Goal: Download file/media

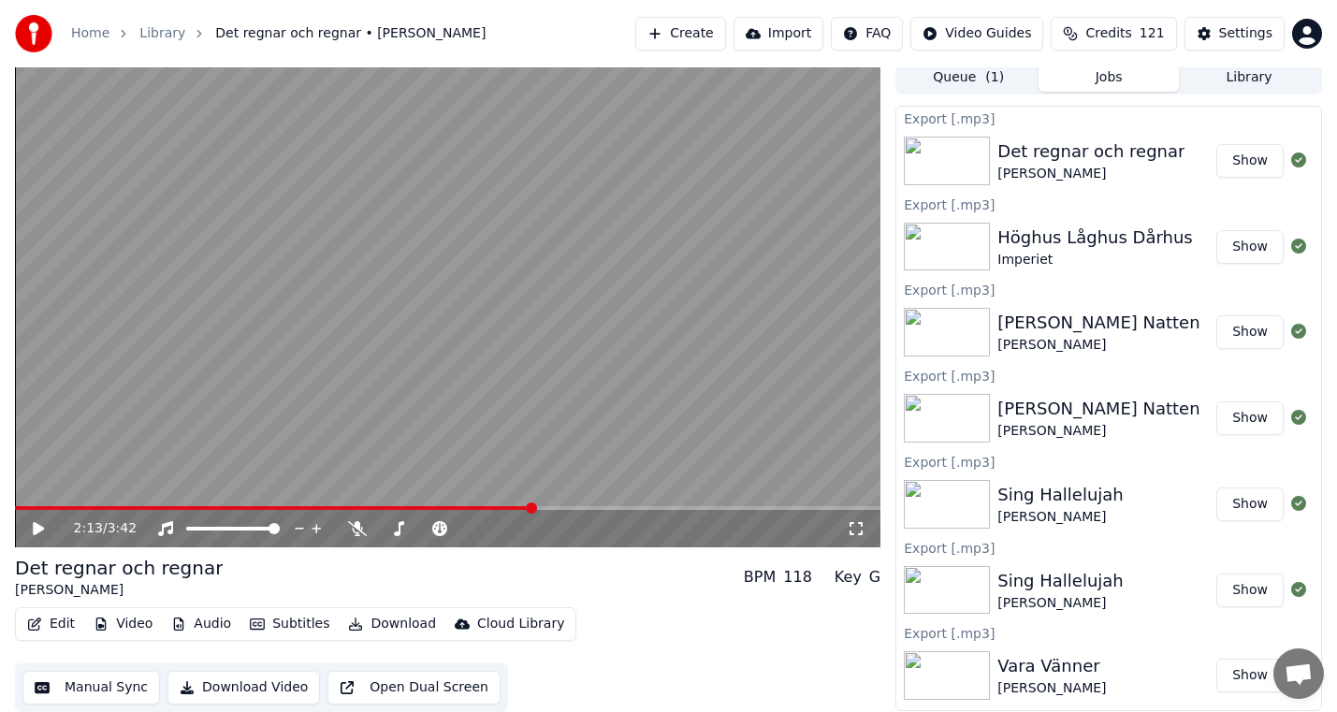
scroll to position [7, 0]
click at [384, 615] on button "Download" at bounding box center [392, 624] width 103 height 26
click at [380, 623] on button "Download" at bounding box center [392, 624] width 103 height 26
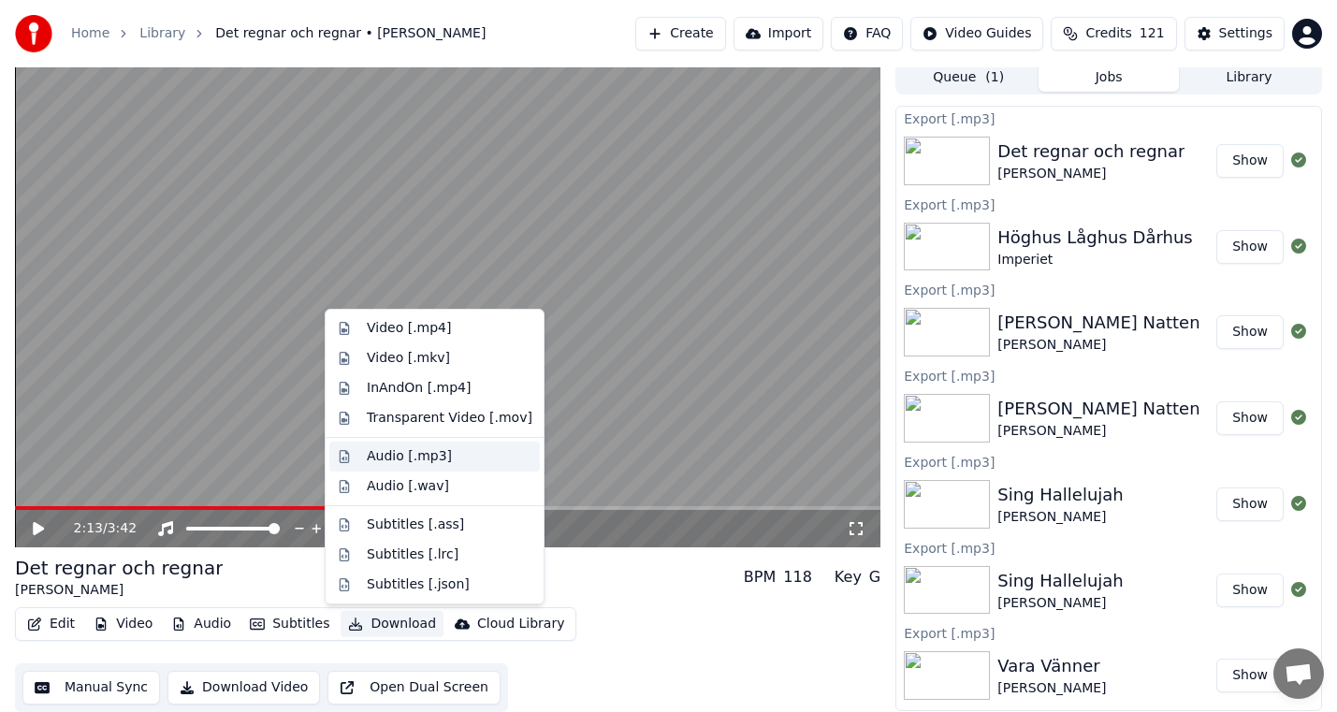
click at [457, 453] on div "Audio [.mp3]" at bounding box center [450, 456] width 166 height 19
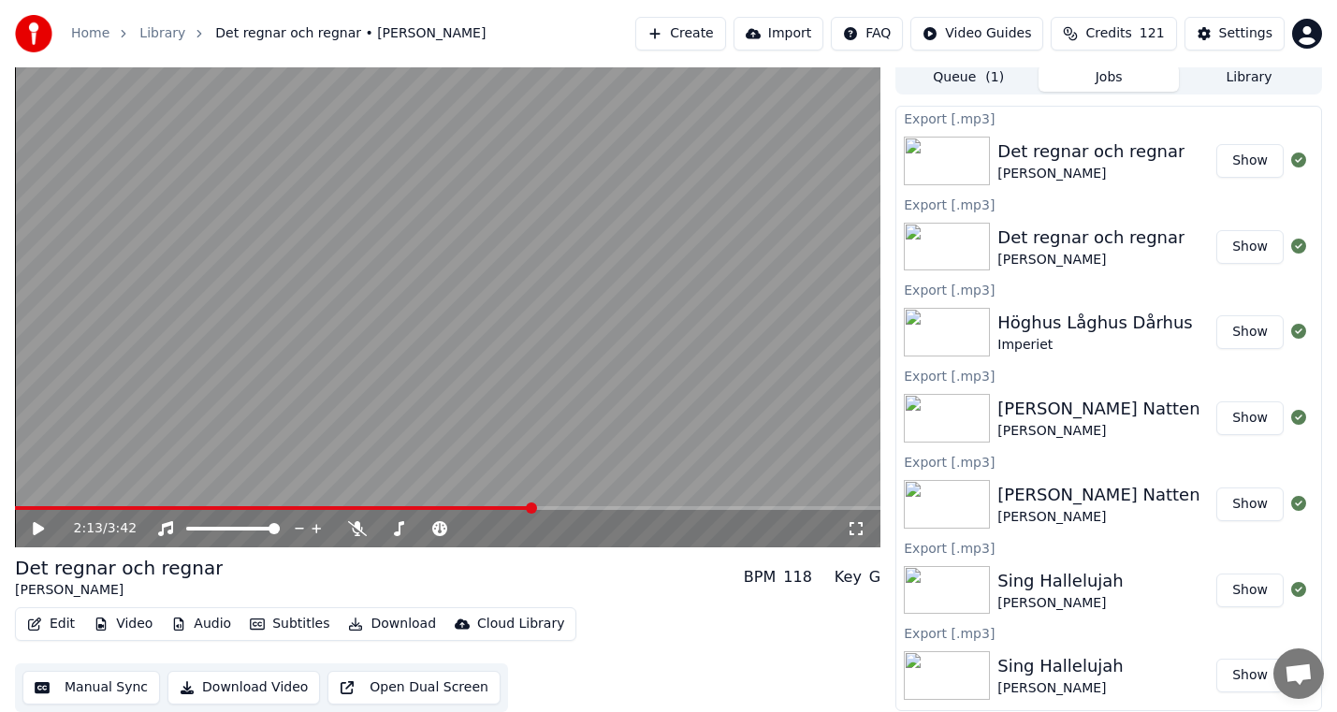
click at [1124, 30] on span "Credits" at bounding box center [1108, 33] width 46 height 19
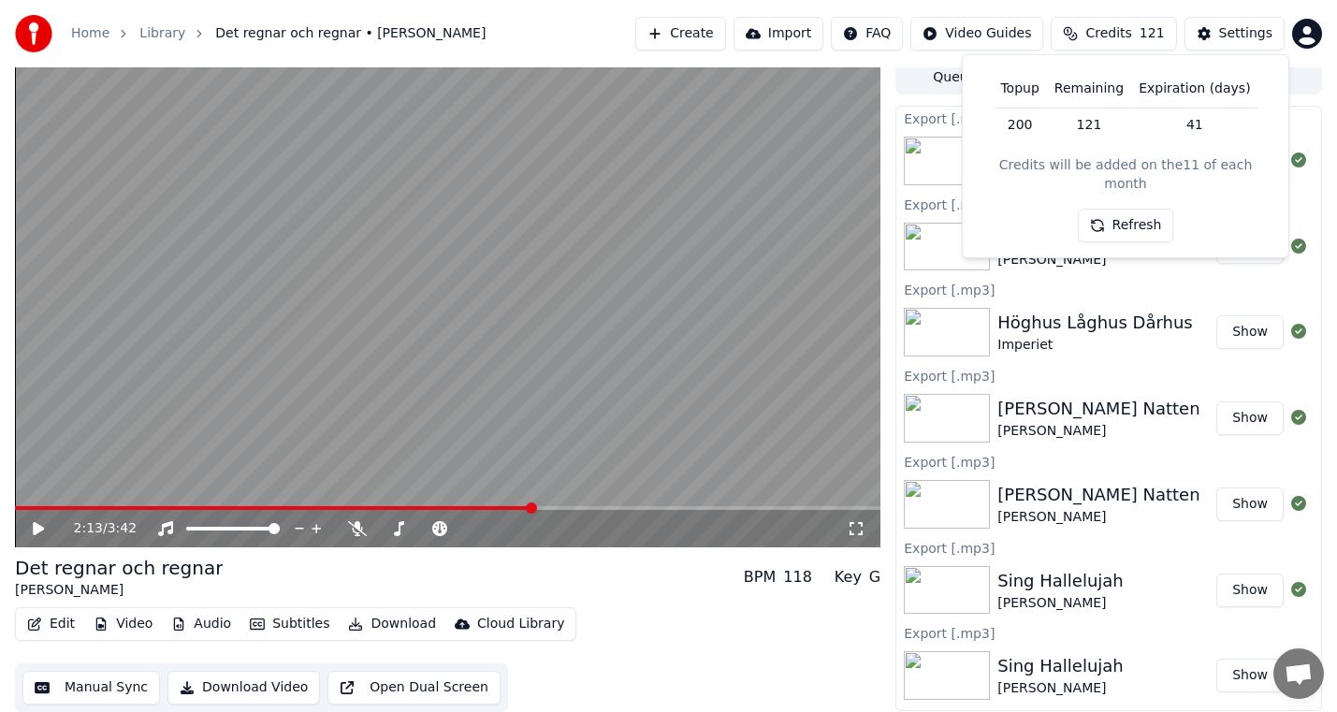
click at [1123, 209] on button "Refresh" at bounding box center [1126, 226] width 96 height 34
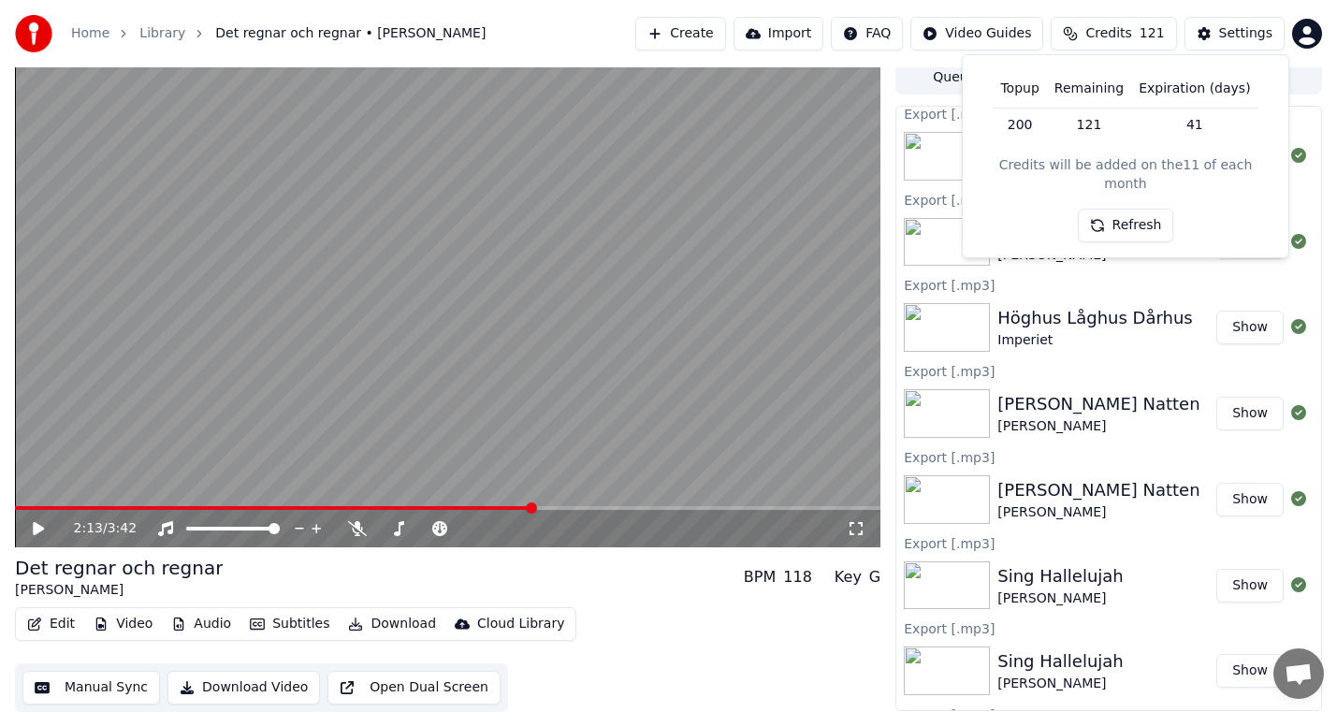
scroll to position [0, 0]
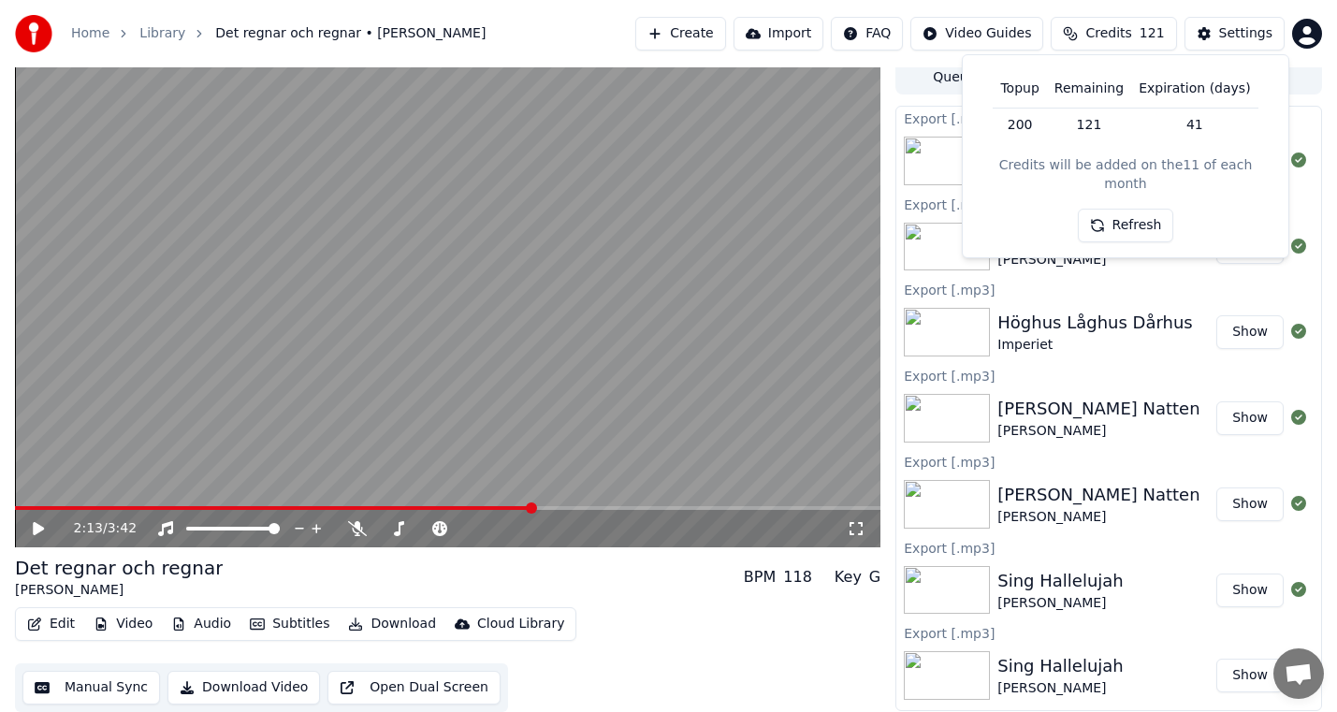
click at [1144, 187] on div "Topup Remaining Expiration (days) 200 121 41 Credits will be added on the 11 of…" at bounding box center [1126, 156] width 296 height 172
click at [1144, 209] on button "Refresh" at bounding box center [1126, 226] width 96 height 34
click at [724, 689] on div "Edit Video Audio Subtitles Download Cloud Library Manual Sync Download Video Op…" at bounding box center [447, 659] width 865 height 105
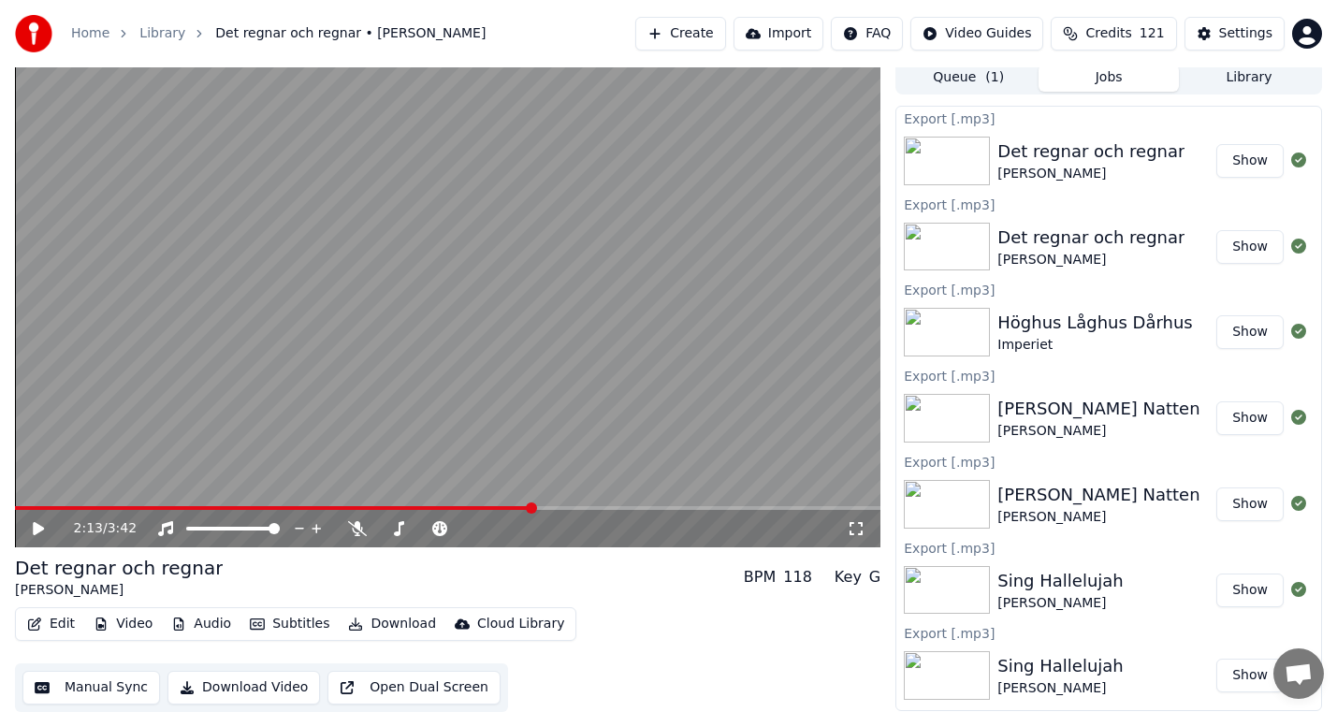
click at [134, 35] on ol "Home Library Det regnar och regnar • [PERSON_NAME]" at bounding box center [278, 33] width 414 height 19
click at [150, 34] on link "Library" at bounding box center [162, 33] width 46 height 19
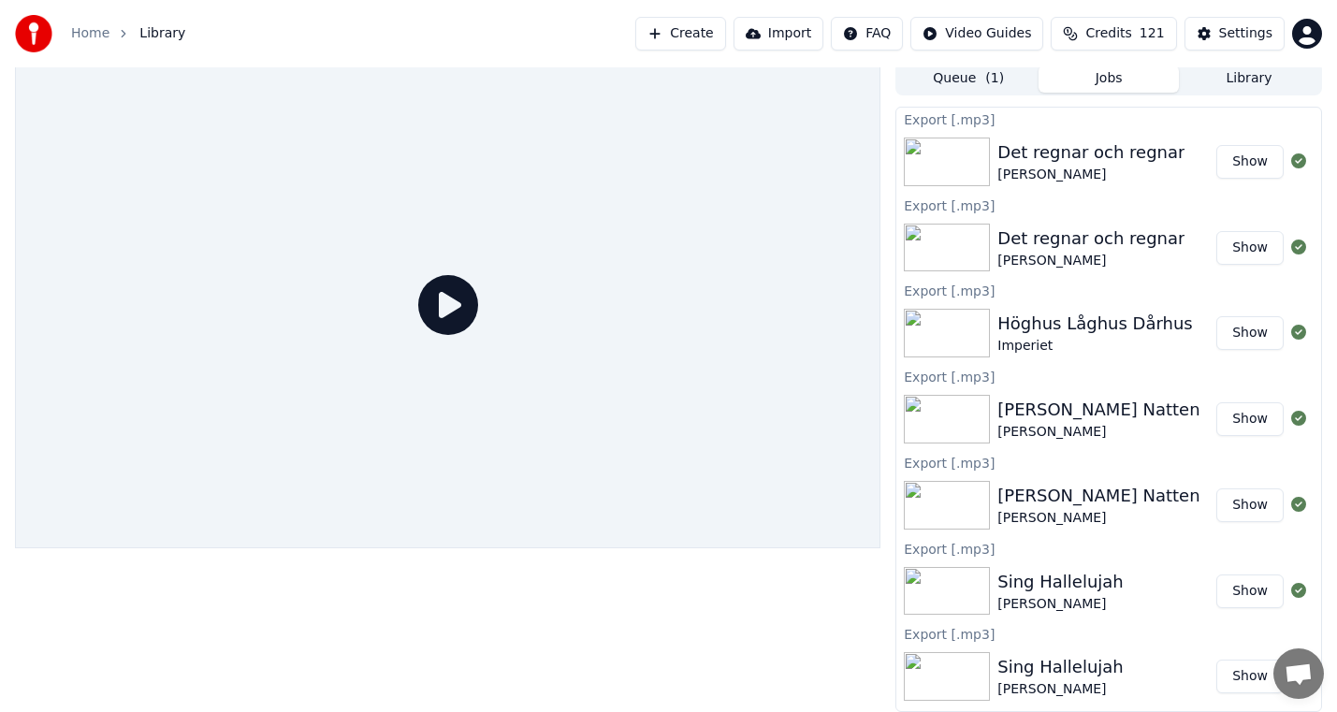
scroll to position [6, 0]
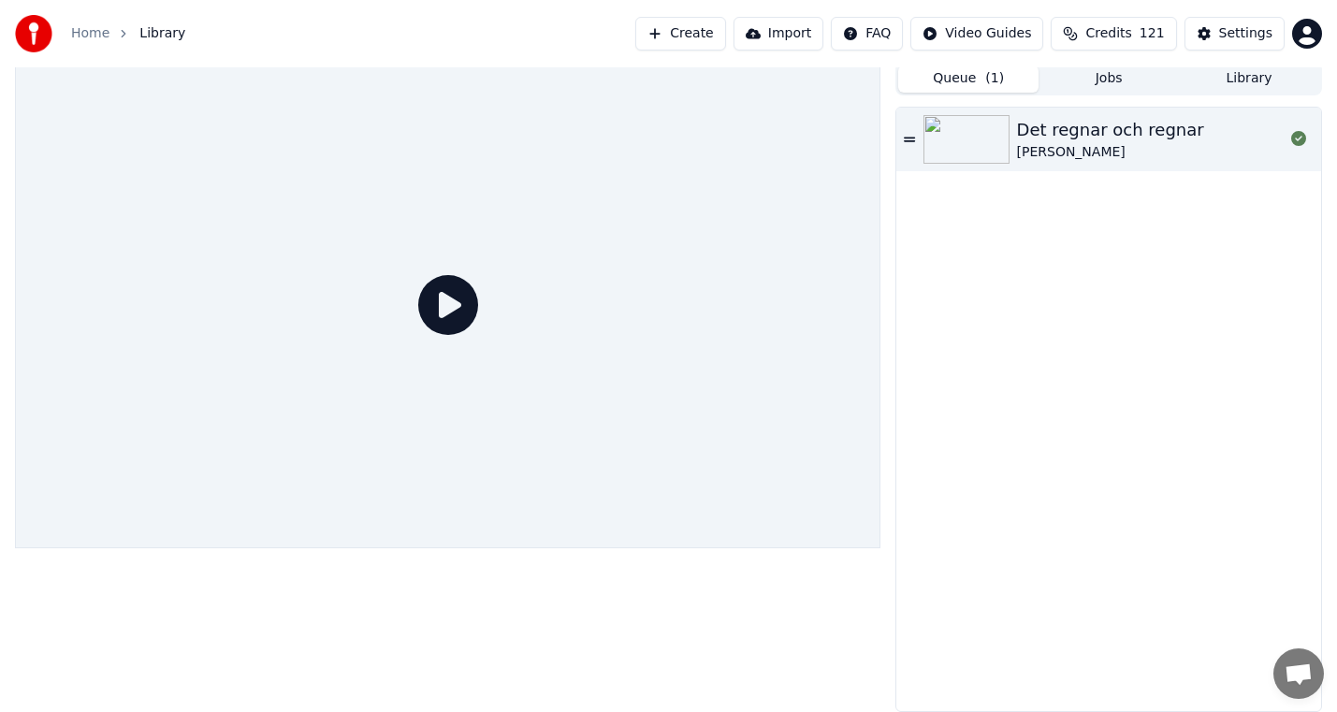
click at [958, 71] on button "Queue ( 1 )" at bounding box center [968, 78] width 140 height 27
click at [1264, 83] on button "Library" at bounding box center [1249, 78] width 140 height 27
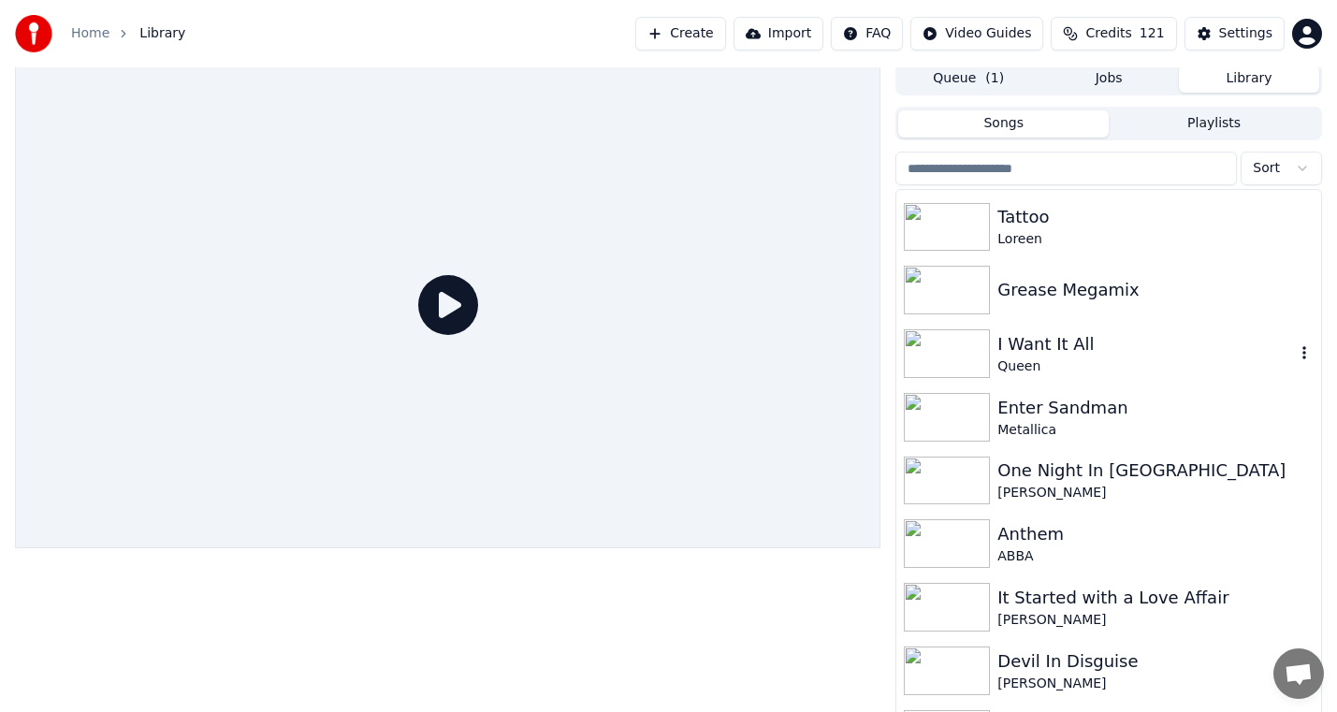
scroll to position [4958, 0]
click at [1059, 237] on div "Loreen" at bounding box center [1145, 237] width 297 height 19
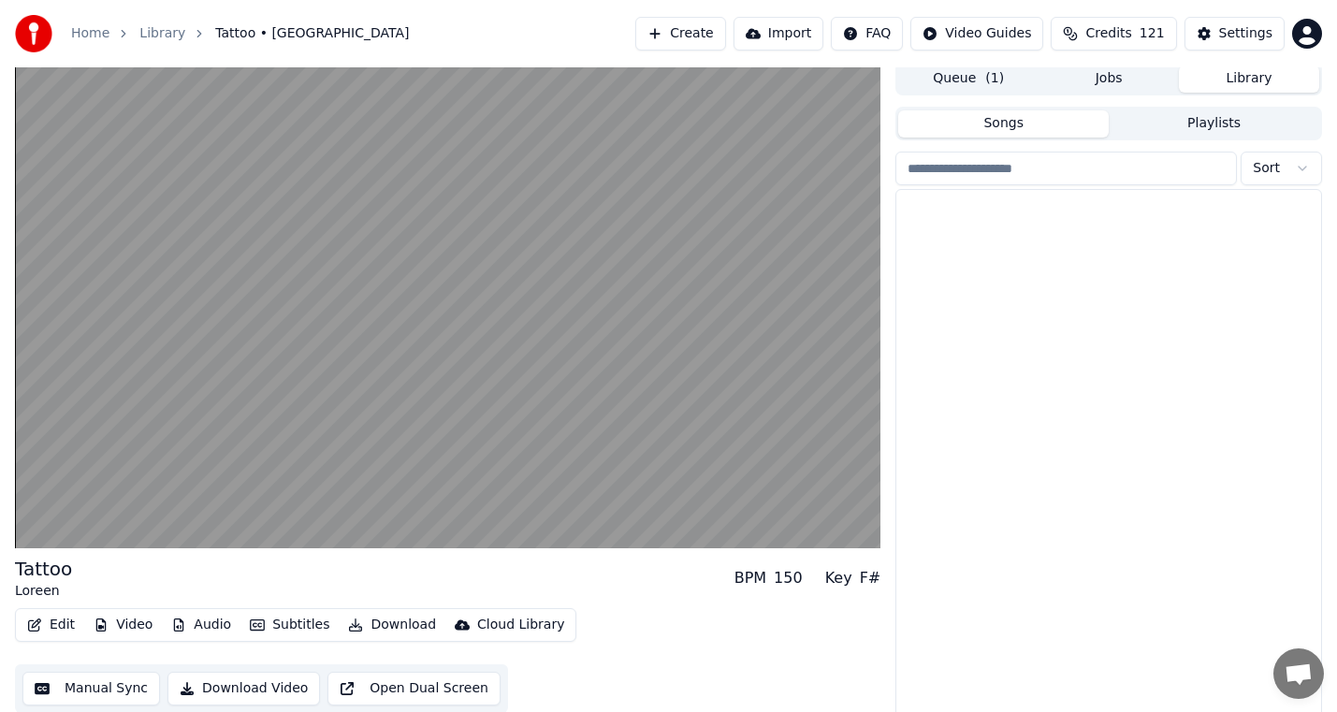
scroll to position [5800, 0]
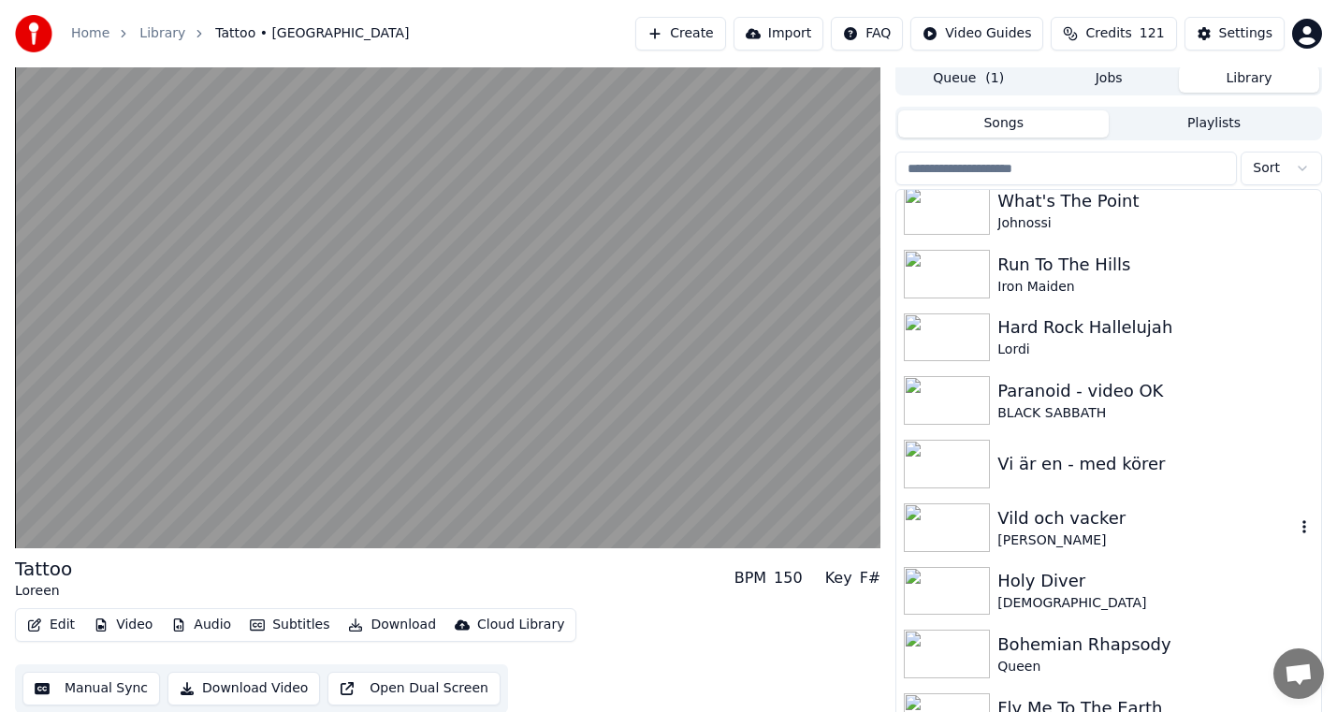
click at [1094, 529] on div "Vild och vacker" at bounding box center [1145, 518] width 297 height 26
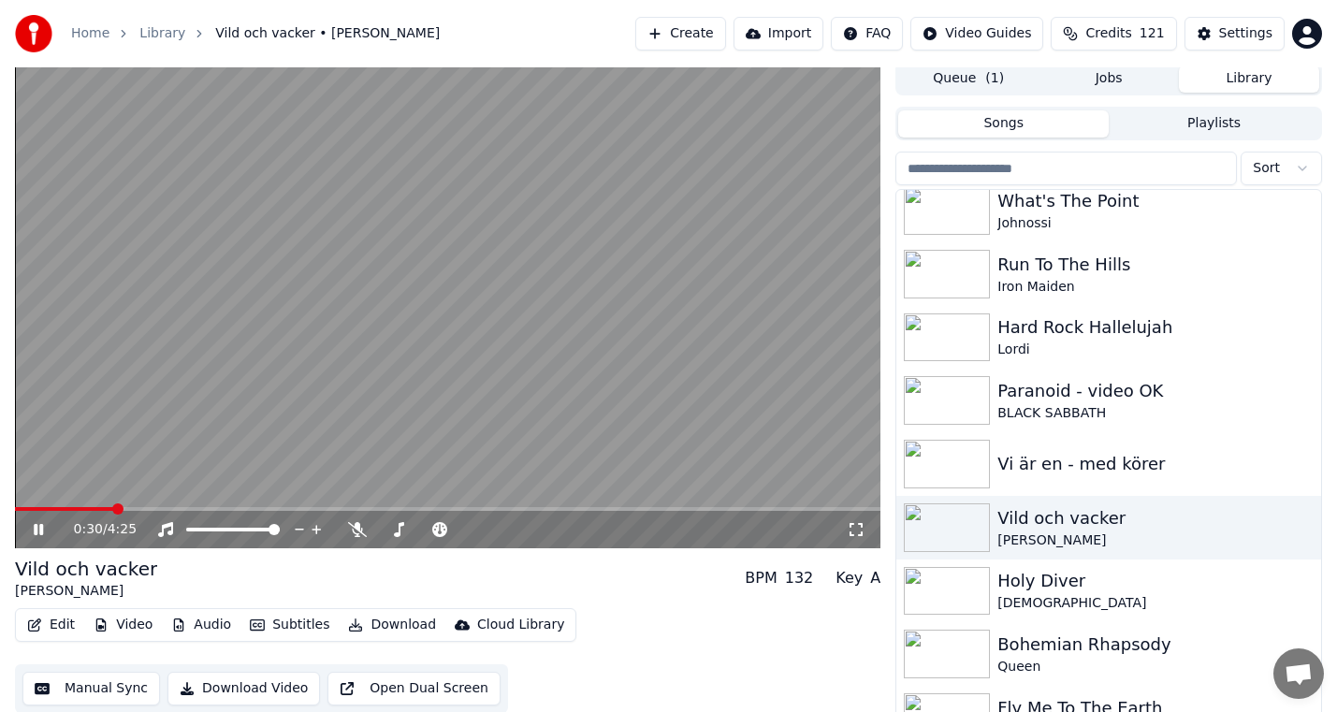
drag, startPoint x: 30, startPoint y: 528, endPoint x: 158, endPoint y: 580, distance: 138.5
click at [30, 528] on icon at bounding box center [52, 529] width 44 height 15
click at [171, 622] on icon "button" at bounding box center [178, 624] width 15 height 13
click at [636, 629] on div "Edit Video Audio Subtitles Download Cloud Library Manual Sync Download Video Op…" at bounding box center [447, 660] width 865 height 105
click at [361, 534] on icon at bounding box center [357, 529] width 19 height 15
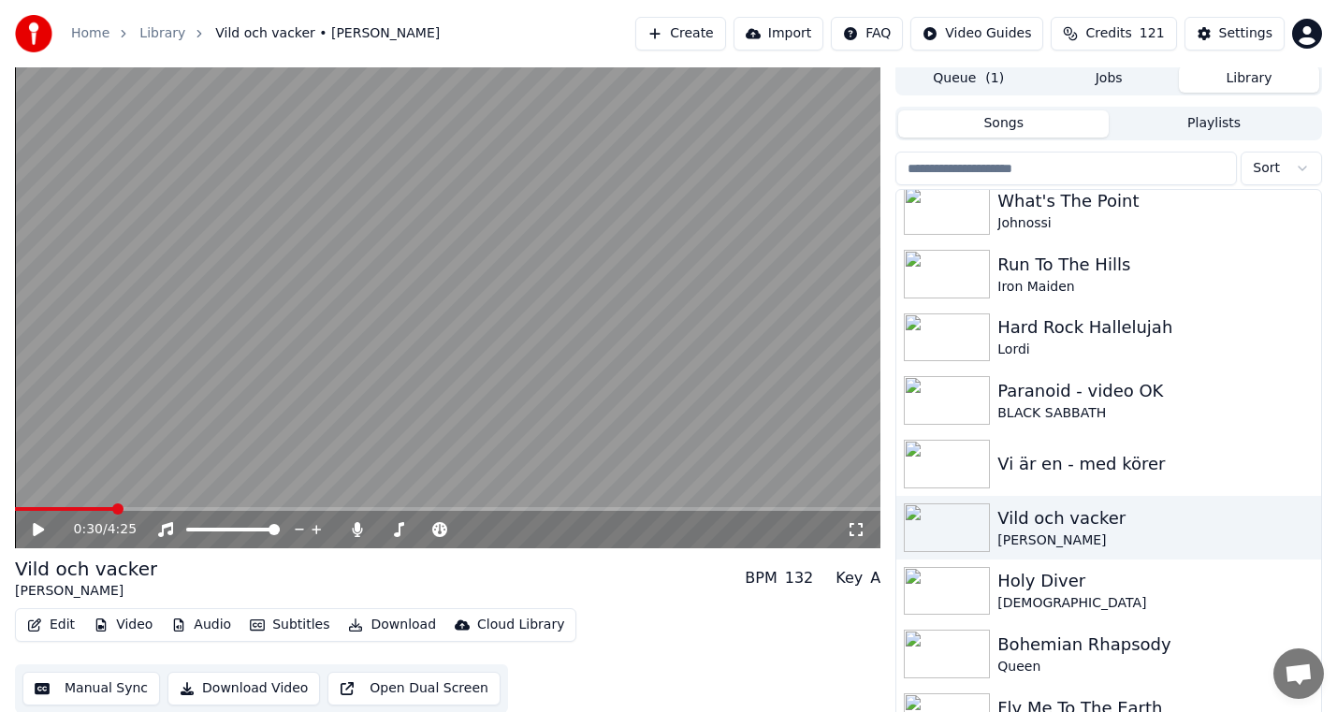
click at [39, 520] on div "0:30 / 4:25" at bounding box center [447, 529] width 850 height 19
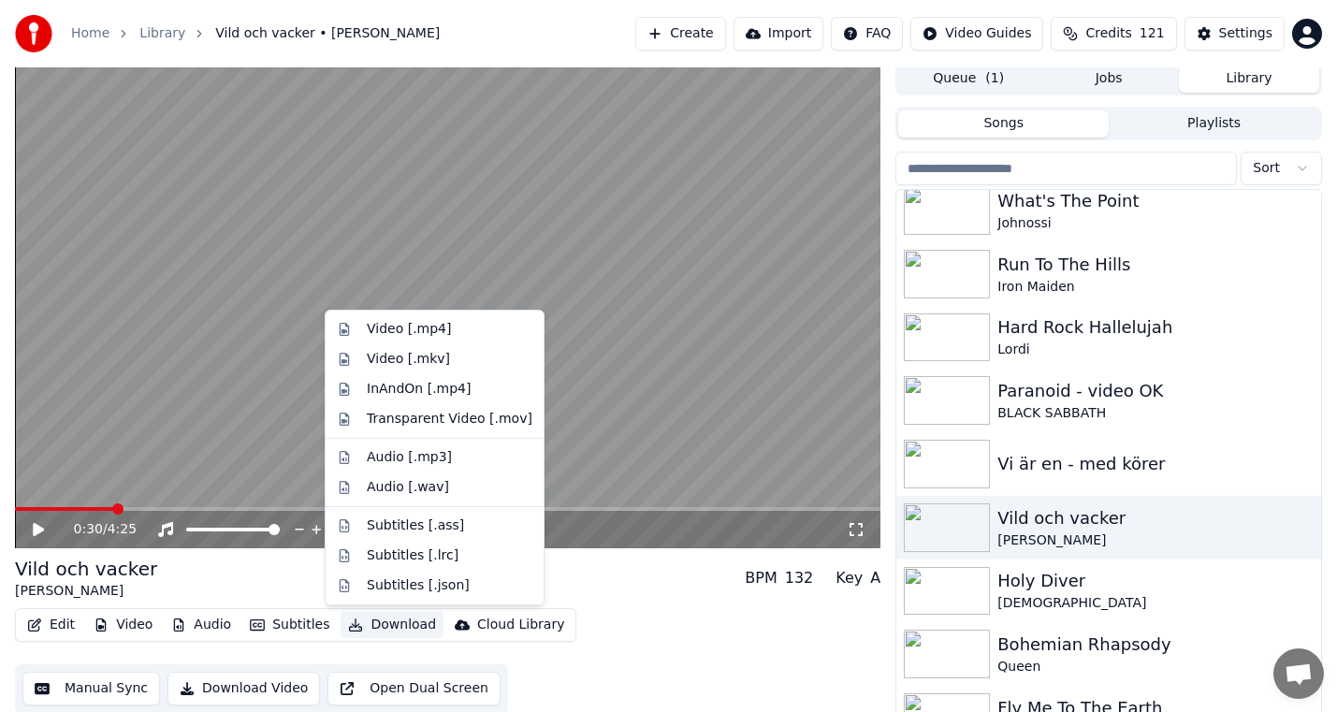
click at [388, 619] on button "Download" at bounding box center [392, 625] width 103 height 26
click at [17, 537] on div "0:30 / 4:25" at bounding box center [447, 529] width 865 height 37
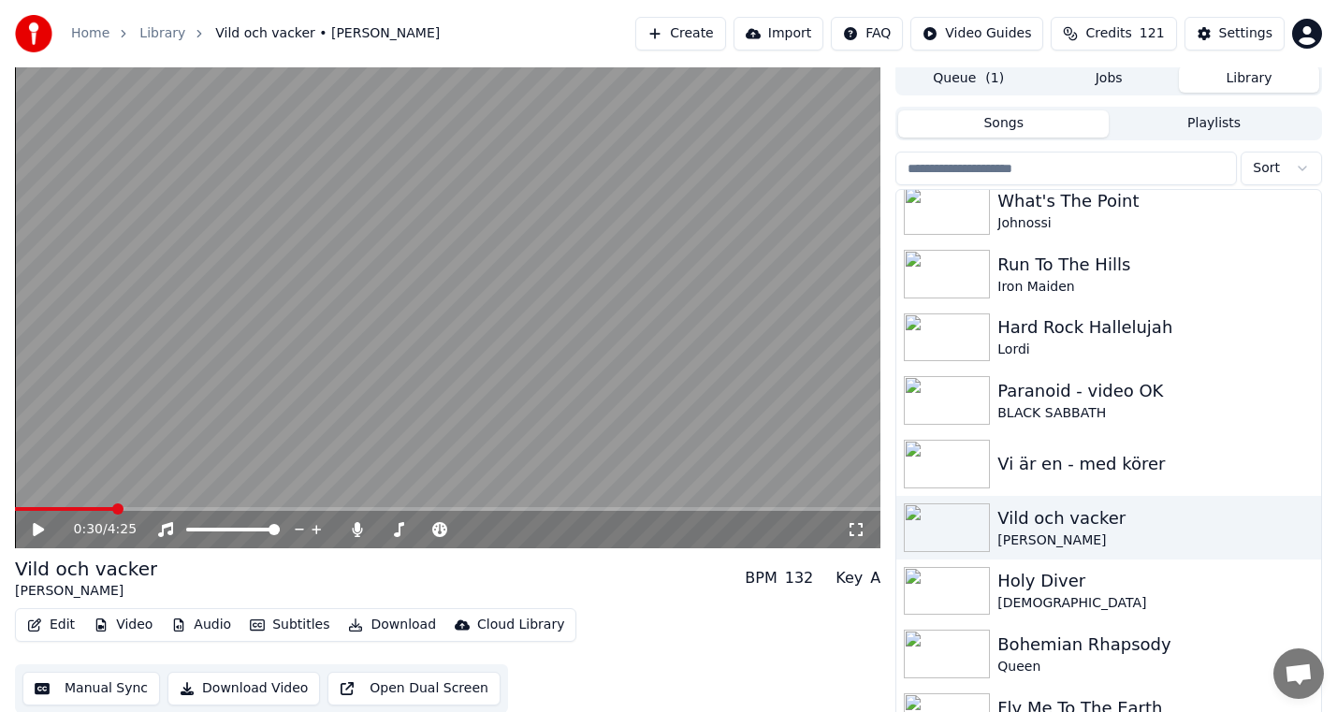
click at [46, 537] on div "0:30 / 4:25" at bounding box center [447, 529] width 850 height 19
click at [33, 533] on icon at bounding box center [52, 529] width 44 height 15
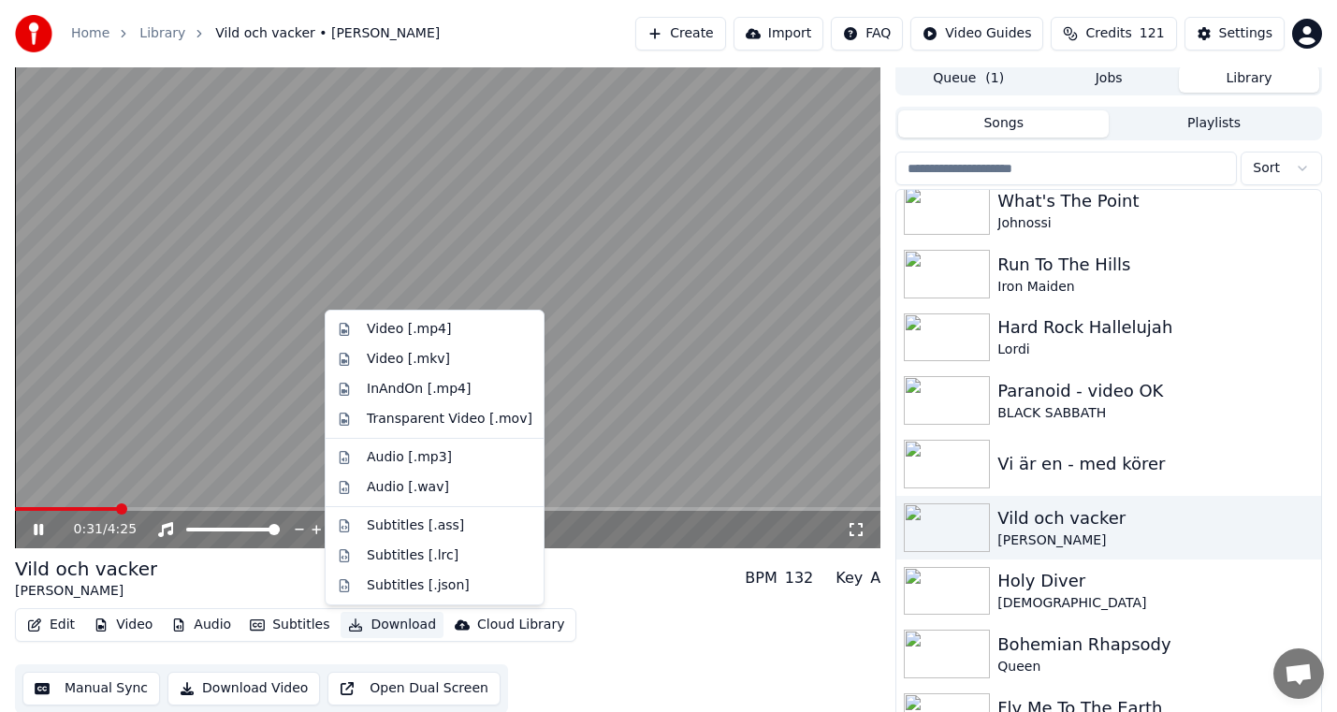
click at [387, 624] on button "Download" at bounding box center [392, 625] width 103 height 26
click at [1034, 389] on div "Paranoid - video OK" at bounding box center [1145, 391] width 297 height 26
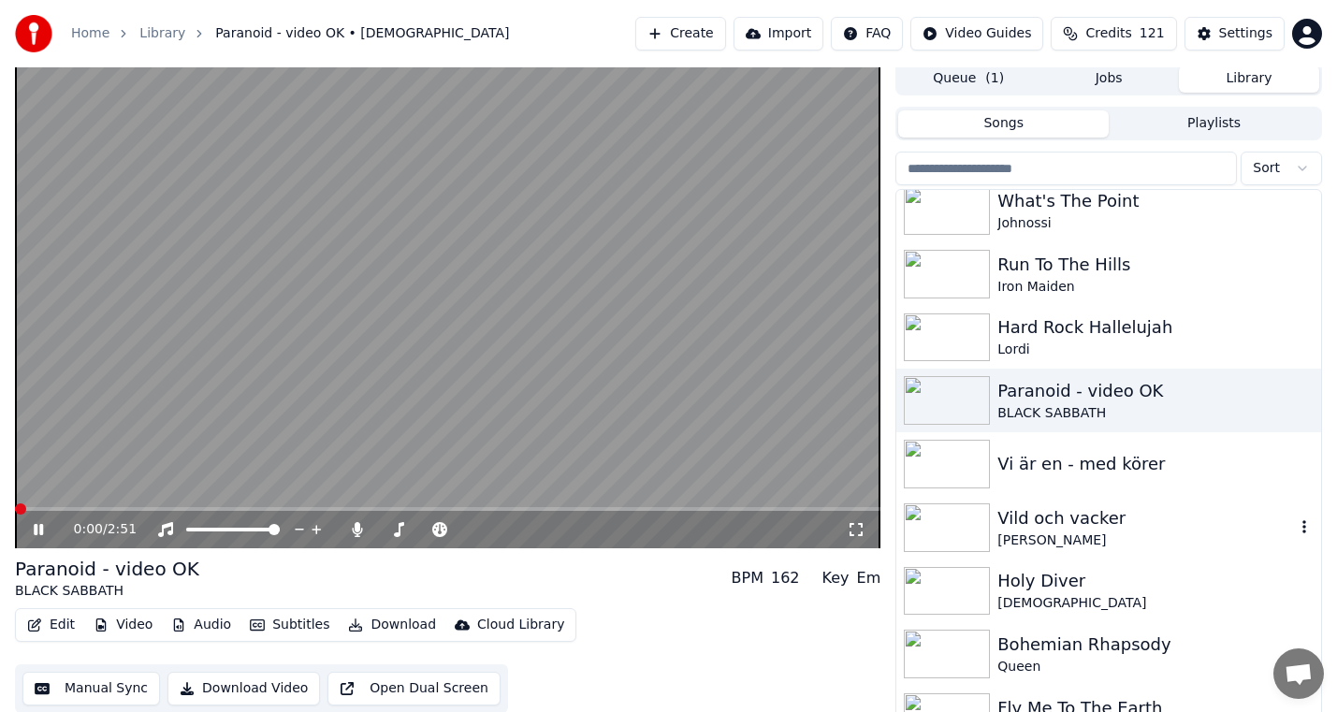
click at [1076, 517] on div "Vild och vacker" at bounding box center [1145, 518] width 297 height 26
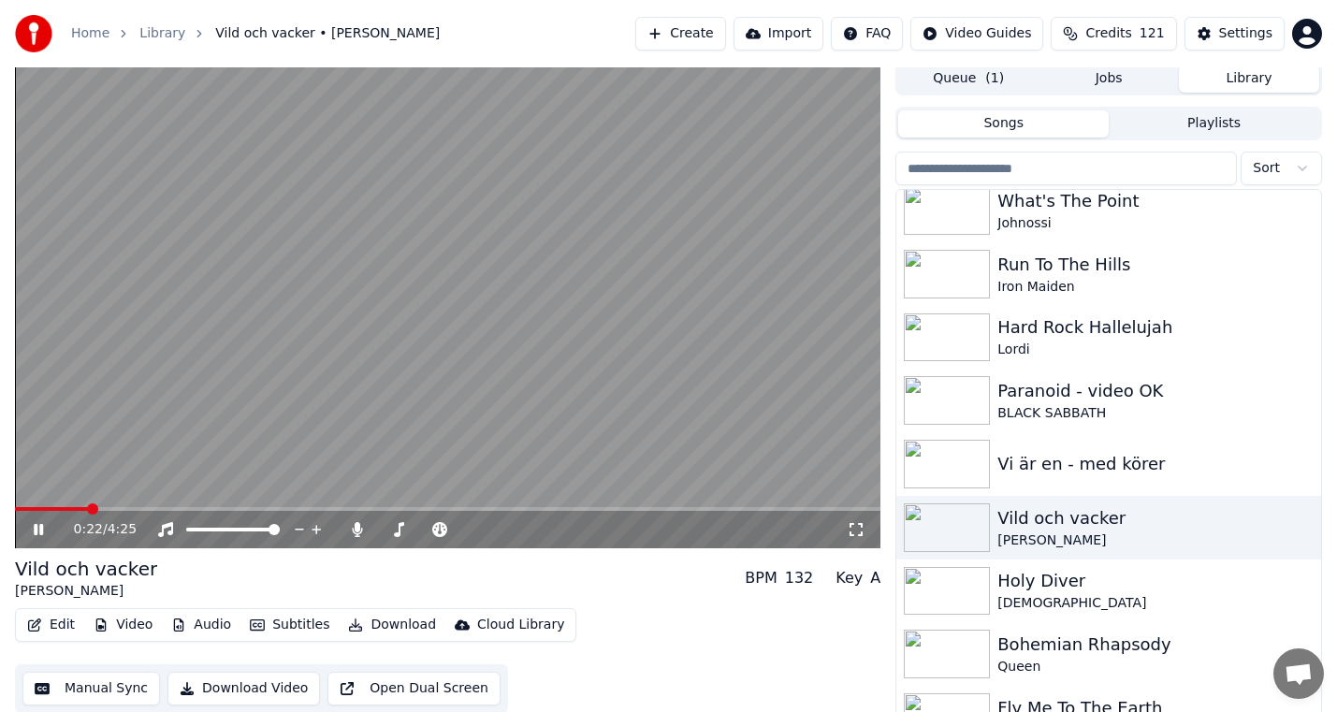
click at [41, 523] on icon at bounding box center [52, 529] width 44 height 15
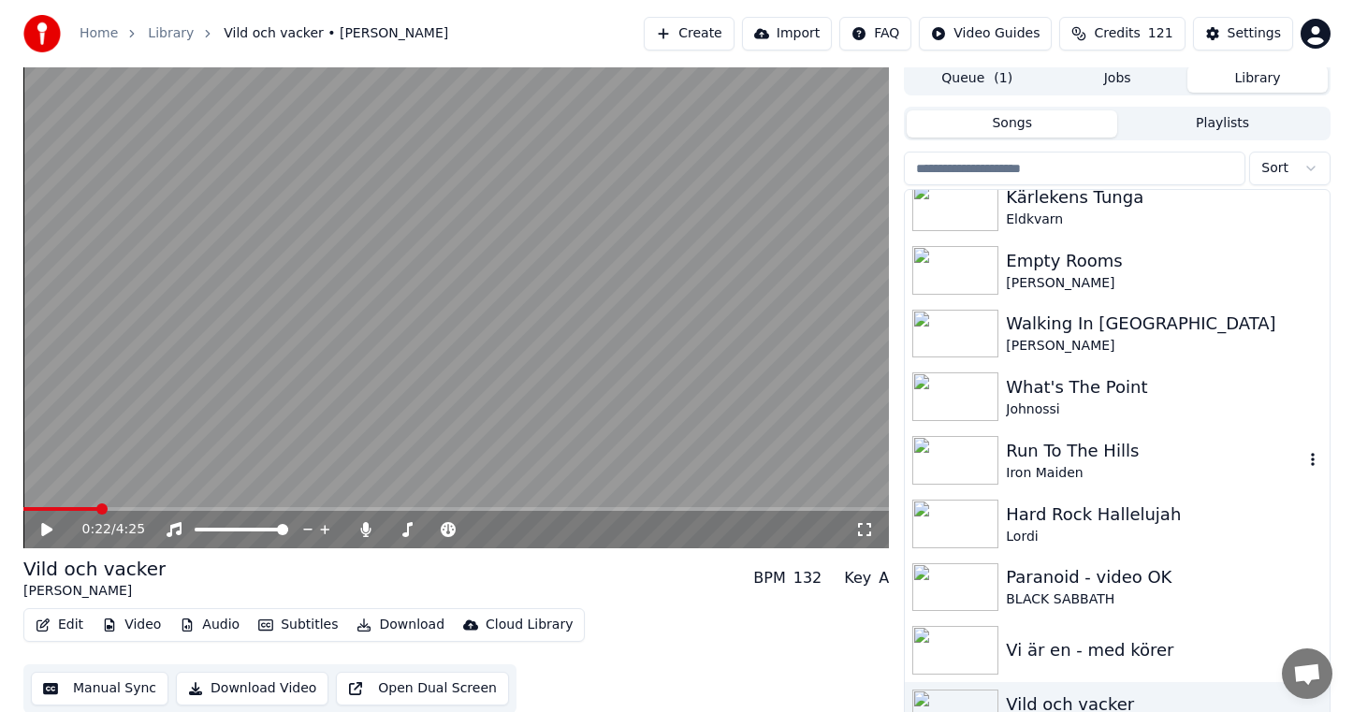
scroll to position [5707, 0]
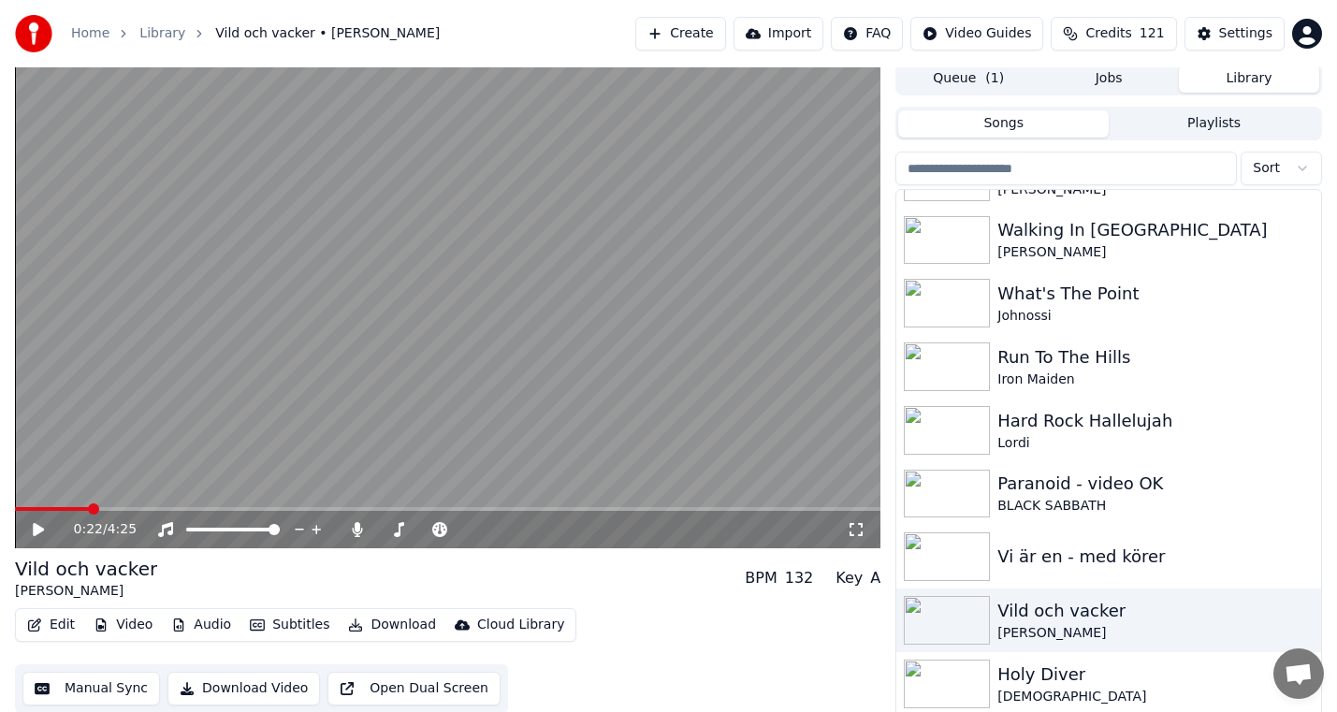
click at [394, 631] on button "Download" at bounding box center [392, 625] width 103 height 26
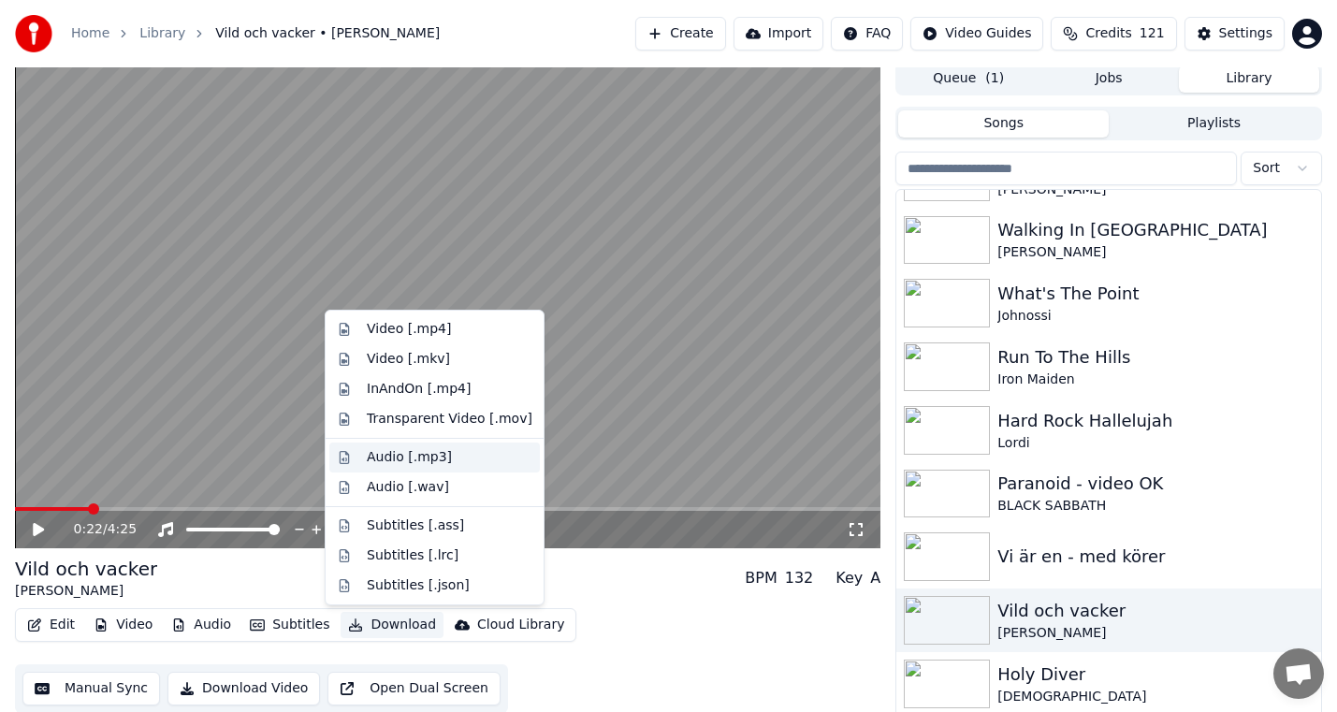
click at [453, 451] on div "Audio [.mp3]" at bounding box center [450, 457] width 166 height 19
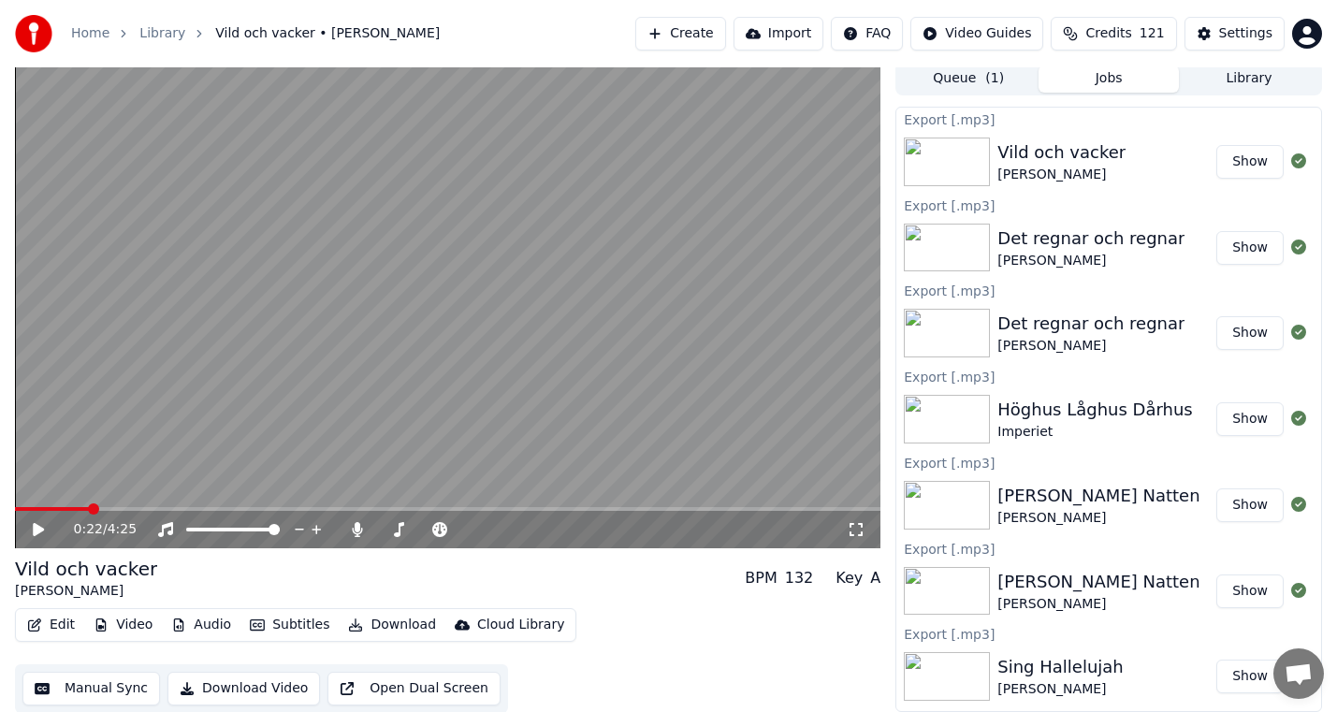
click at [796, 659] on div "Edit Video Audio Subtitles Download Cloud Library Manual Sync Download Video Op…" at bounding box center [447, 660] width 865 height 105
click at [365, 533] on icon at bounding box center [357, 529] width 19 height 15
click at [51, 616] on button "Edit" at bounding box center [51, 625] width 63 height 26
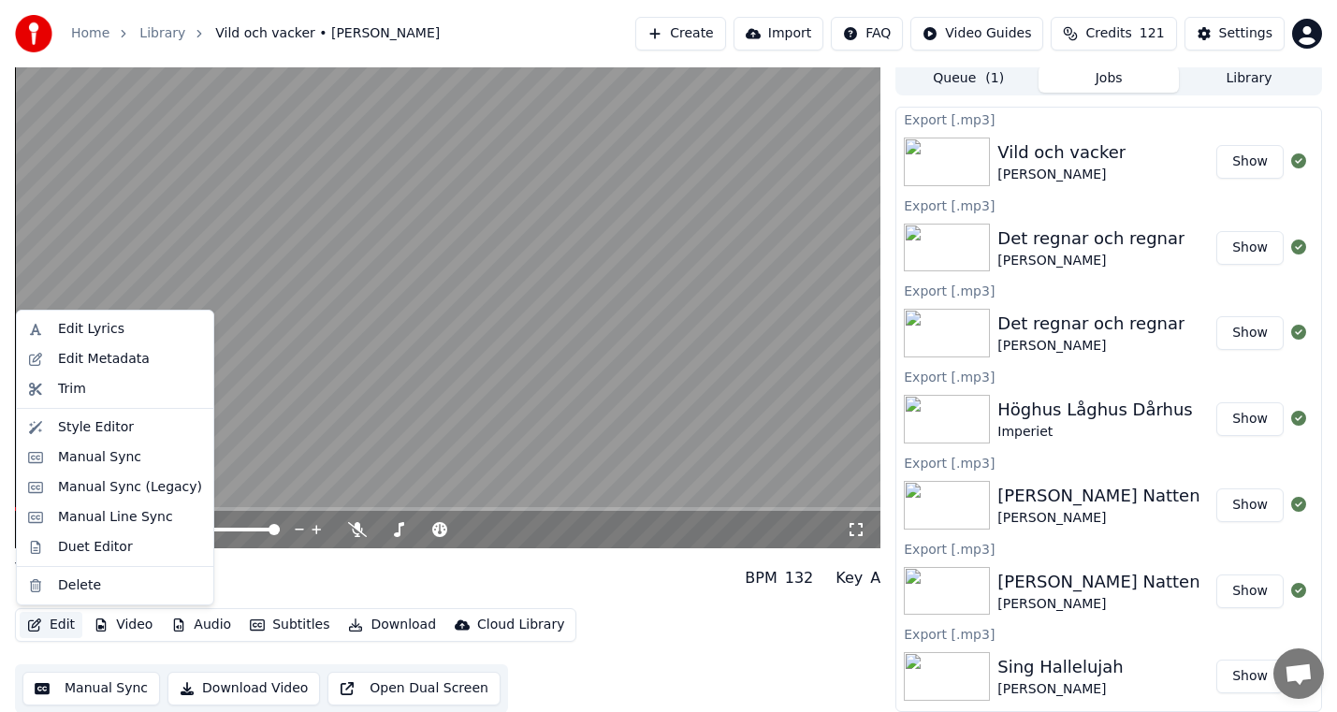
click at [53, 615] on button "Edit" at bounding box center [51, 625] width 63 height 26
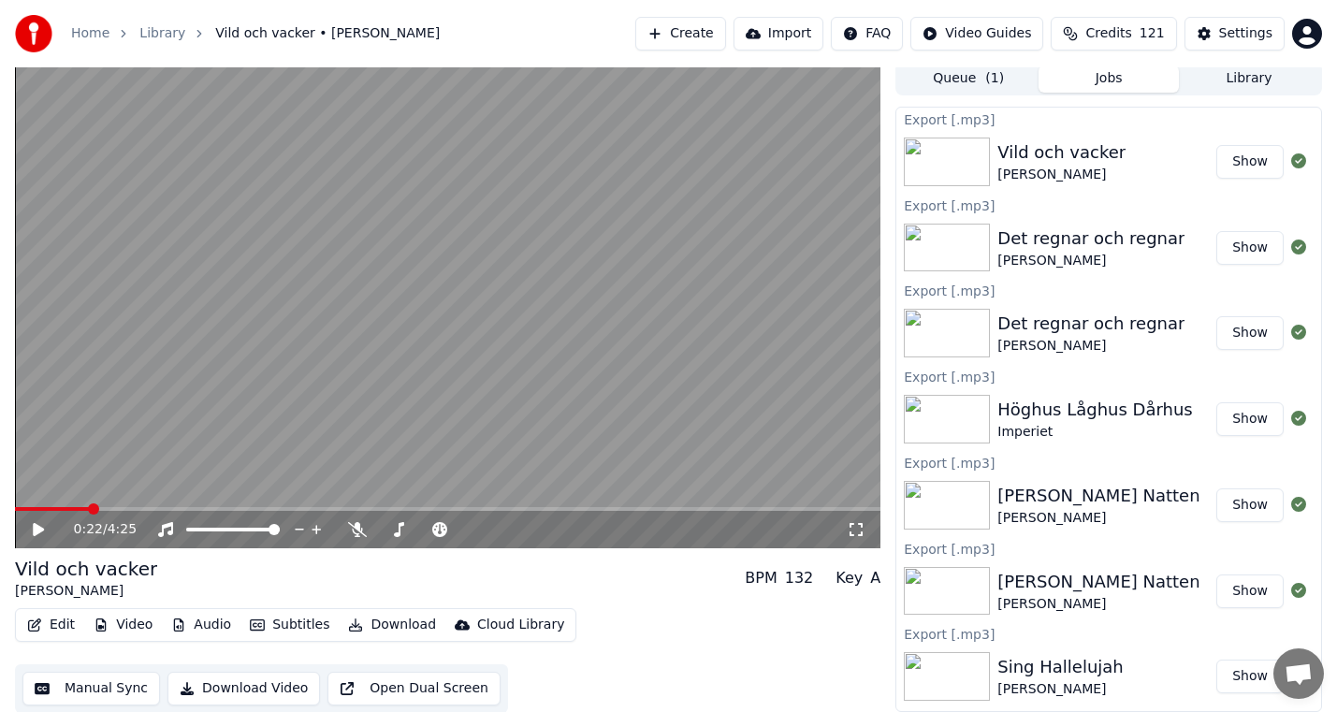
click at [58, 630] on button "Edit" at bounding box center [51, 625] width 63 height 26
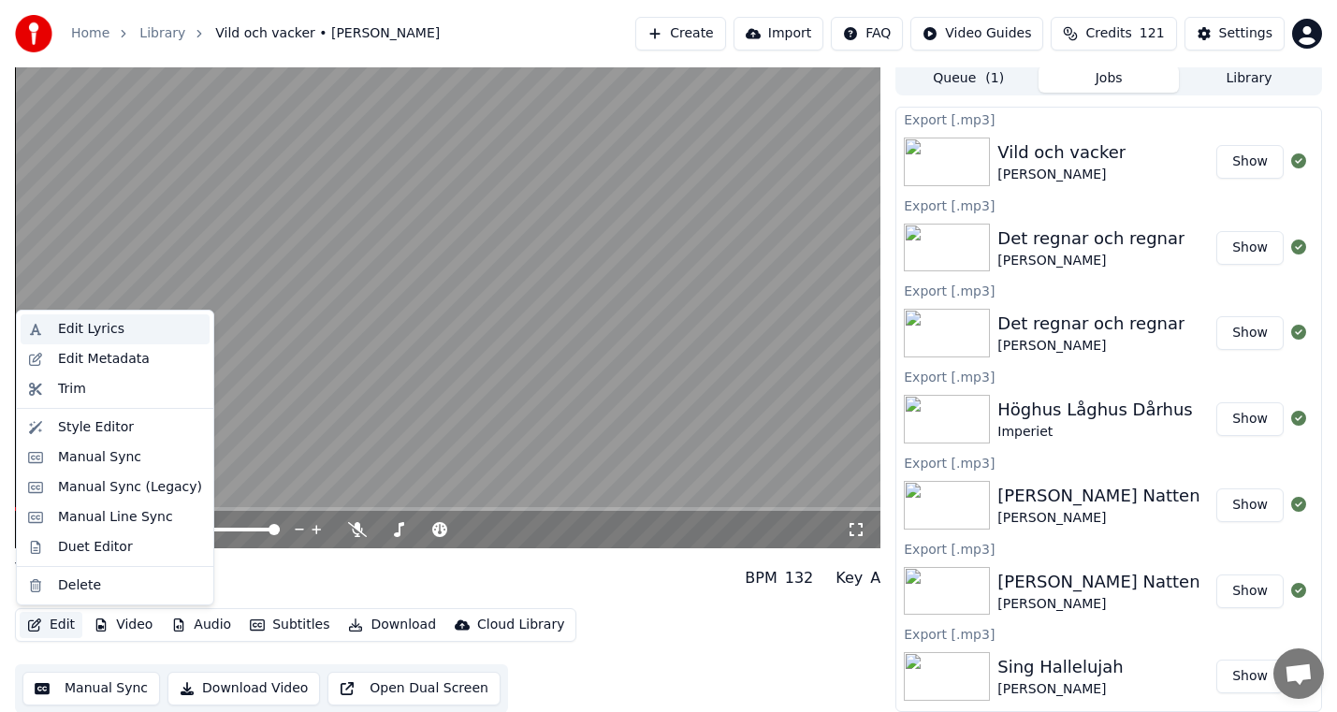
click at [112, 330] on div "Edit Lyrics" at bounding box center [91, 329] width 66 height 19
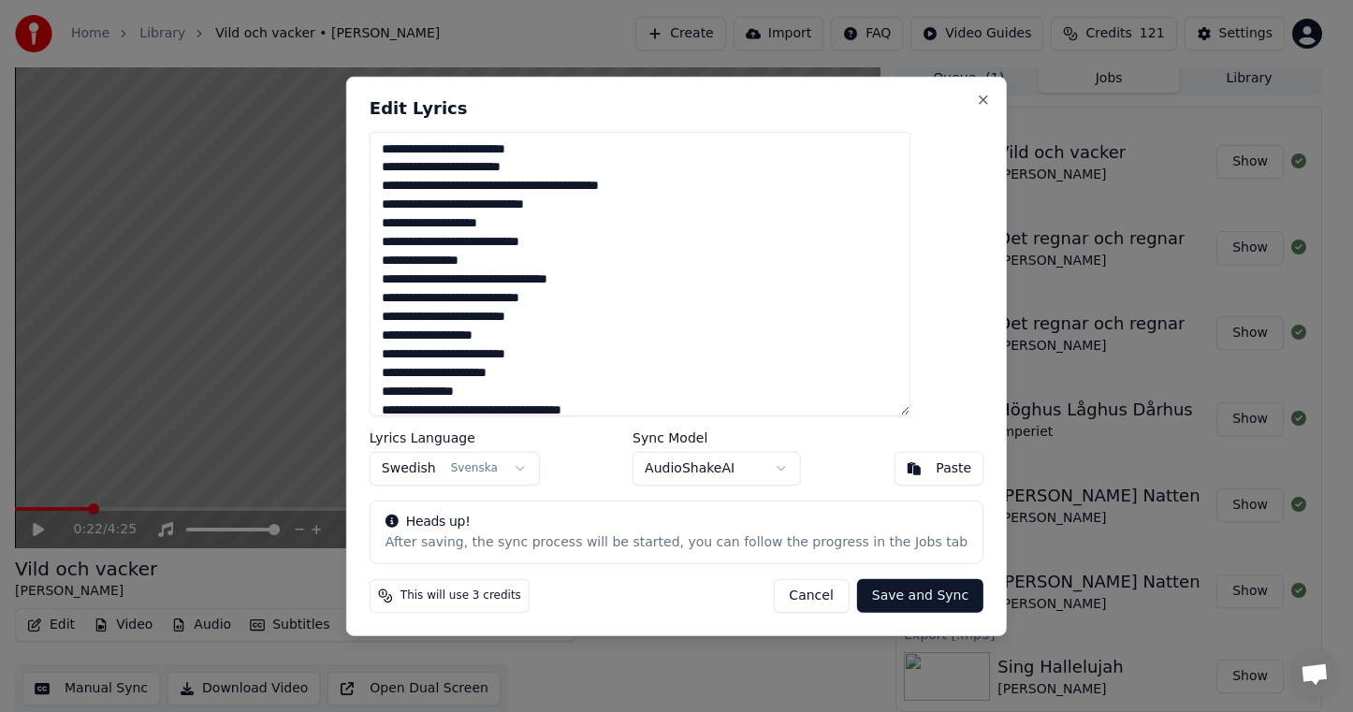
click at [562, 280] on textarea at bounding box center [640, 273] width 541 height 284
